Goal: Transaction & Acquisition: Purchase product/service

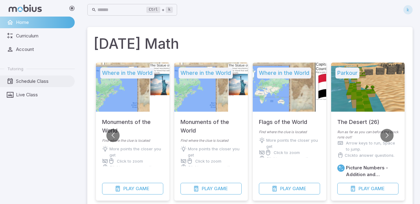
click at [25, 82] on span "Schedule Class" at bounding box center [43, 81] width 54 height 7
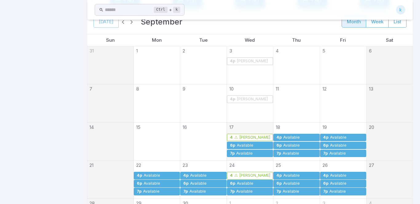
scroll to position [138, 0]
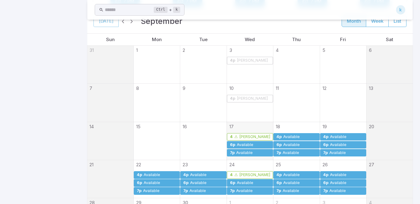
click at [234, 145] on div "6p" at bounding box center [233, 145] width 6 height 5
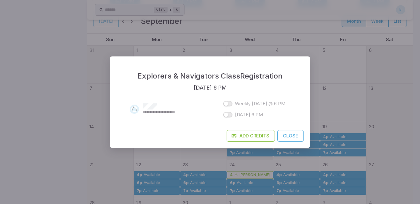
click at [289, 134] on button "Close" at bounding box center [290, 136] width 26 height 12
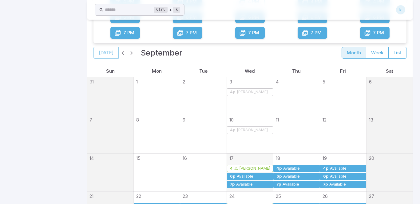
scroll to position [166, 0]
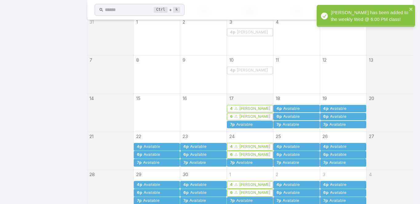
click at [248, 128] on link "7p Available" at bounding box center [250, 125] width 46 height 8
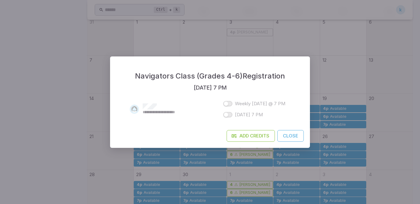
click at [286, 136] on button "Close" at bounding box center [290, 136] width 26 height 12
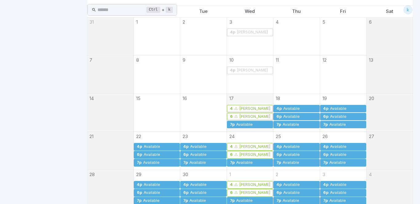
scroll to position [0, 0]
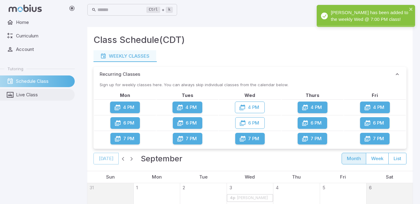
click at [38, 93] on span "Live Class" at bounding box center [43, 95] width 54 height 7
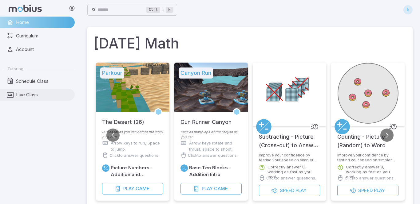
click at [17, 97] on span "Live Class" at bounding box center [43, 95] width 54 height 7
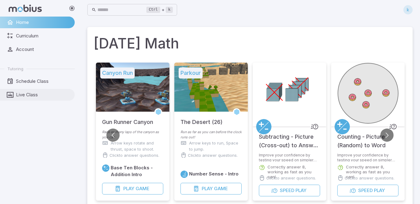
click at [38, 92] on span "Live Class" at bounding box center [43, 95] width 54 height 7
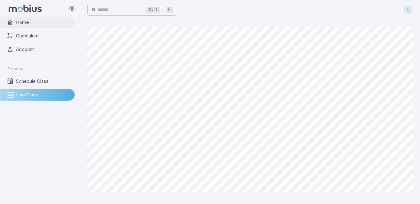
click at [47, 22] on span "Home" at bounding box center [43, 22] width 54 height 7
click at [50, 23] on span "Home" at bounding box center [43, 22] width 54 height 7
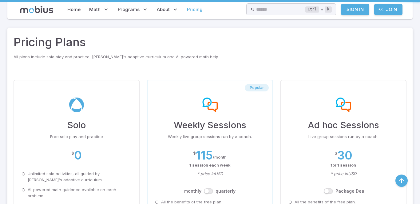
scroll to position [154, 0]
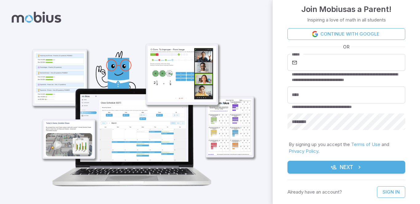
scroll to position [9, 0]
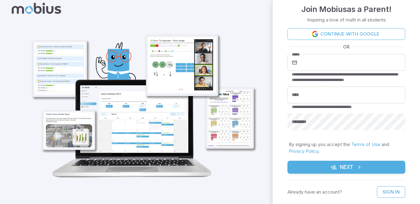
click at [395, 193] on link "Sign In" at bounding box center [391, 193] width 28 height 12
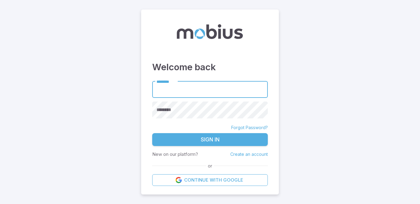
click at [214, 175] on link "Continue with Google" at bounding box center [210, 181] width 116 height 12
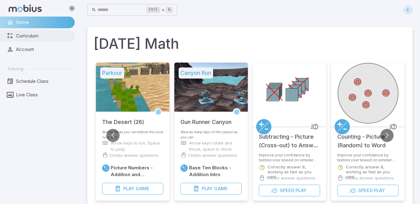
click at [38, 38] on span "Curriculum" at bounding box center [43, 36] width 54 height 7
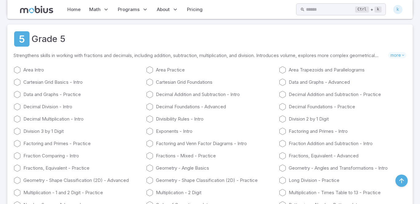
scroll to position [840, 0]
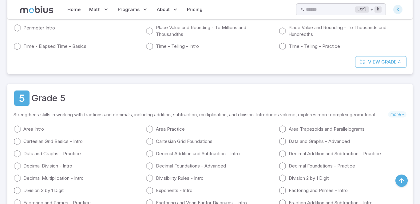
click at [379, 63] on span "View" at bounding box center [374, 62] width 12 height 7
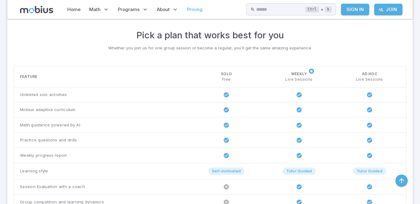
scroll to position [172, 0]
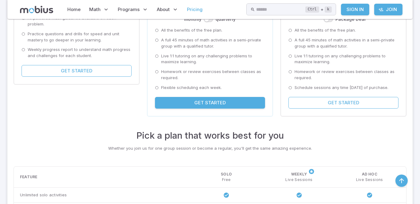
click at [191, 104] on button "Get Started" at bounding box center [210, 103] width 110 height 12
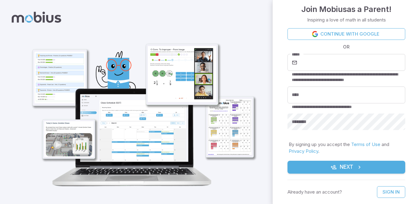
click at [391, 192] on link "Sign In" at bounding box center [391, 193] width 28 height 12
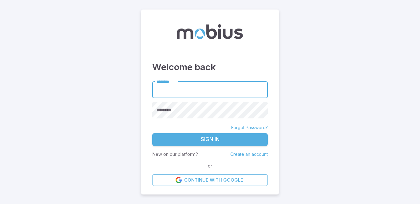
click at [195, 175] on link "Continue with Google" at bounding box center [210, 181] width 116 height 12
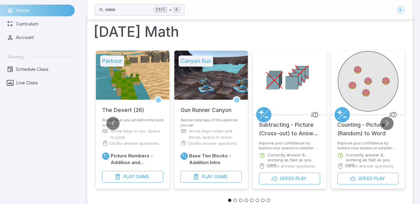
scroll to position [23, 0]
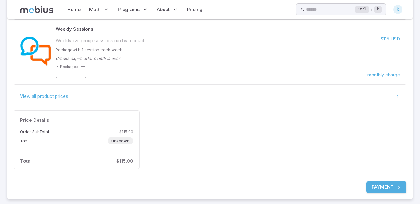
scroll to position [82, 0]
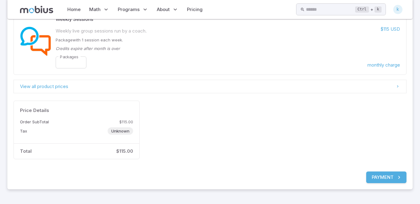
click at [382, 175] on button "Payment" at bounding box center [386, 178] width 40 height 12
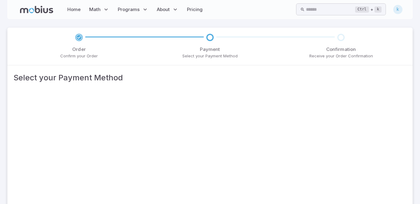
scroll to position [117, 0]
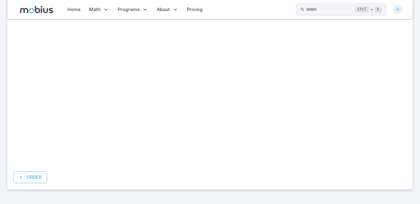
click at [25, 178] on button "Order" at bounding box center [30, 178] width 33 height 12
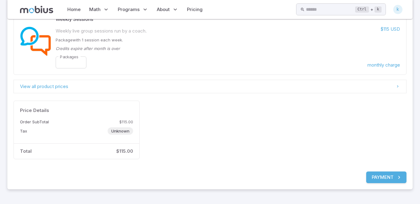
scroll to position [82, 0]
click at [131, 85] on link "View all product prices" at bounding box center [210, 87] width 393 height 14
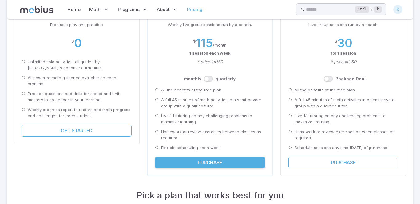
scroll to position [113, 0]
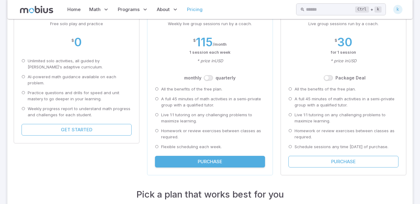
click at [334, 168] on button "Purchase" at bounding box center [343, 162] width 110 height 12
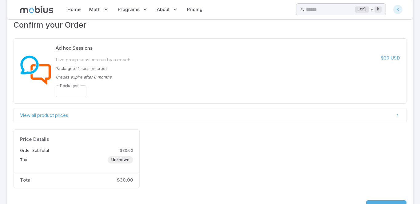
scroll to position [82, 0]
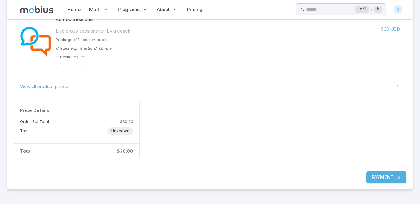
click at [370, 176] on button "Payment" at bounding box center [386, 178] width 40 height 12
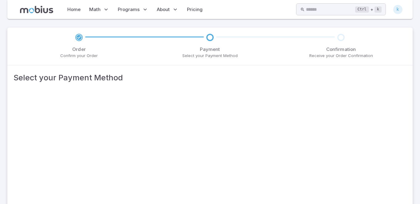
scroll to position [123, 0]
